Goal: Navigation & Orientation: Find specific page/section

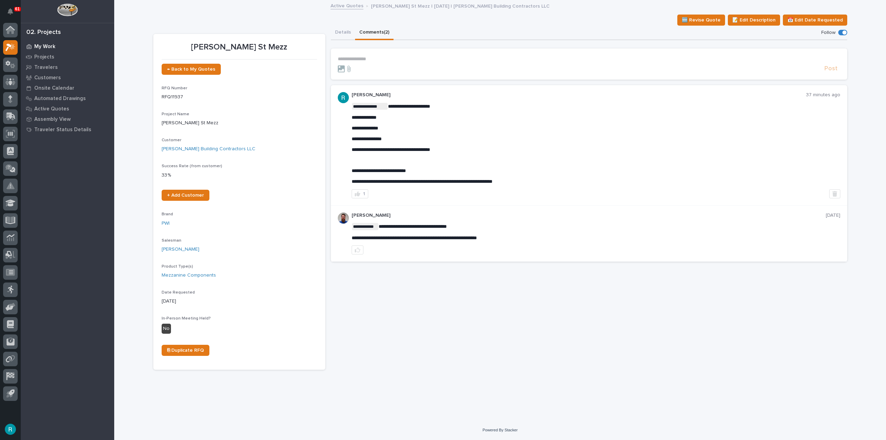
click at [48, 45] on p "My Work" at bounding box center [44, 47] width 21 height 6
